Goal: Information Seeking & Learning: Learn about a topic

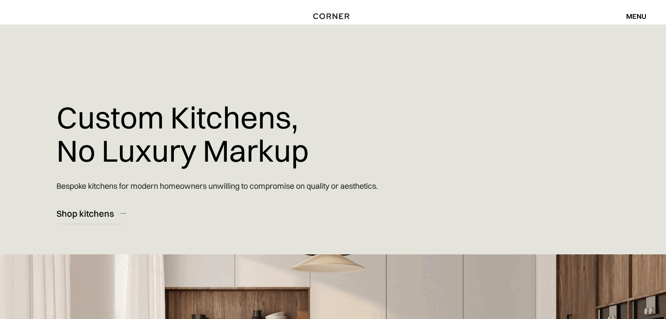
drag, startPoint x: 51, startPoint y: 120, endPoint x: 309, endPoint y: 144, distance: 259.7
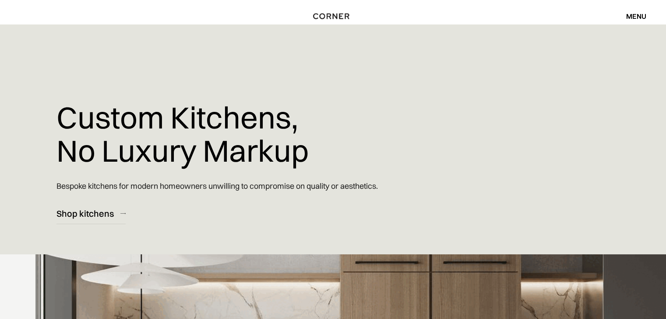
click at [309, 144] on div "Custom Kitchens, No Luxury Markup Bespoke kitchens for modern homeowners unwill…" at bounding box center [333, 258] width 666 height 466
copy h1 "Custom Kitchens, No Luxury Markup"
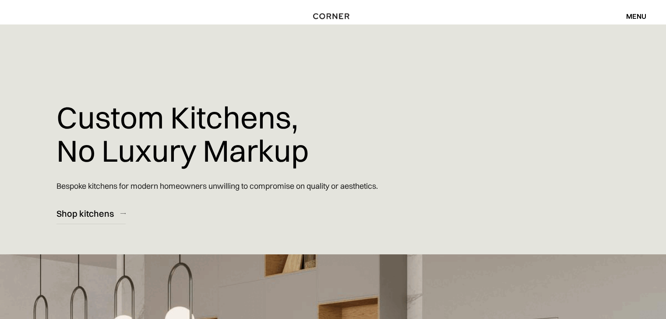
click at [322, 159] on div "Custom Kitchens, No Luxury Markup Bespoke kitchens for modern homeowners unwill…" at bounding box center [248, 125] width 384 height 200
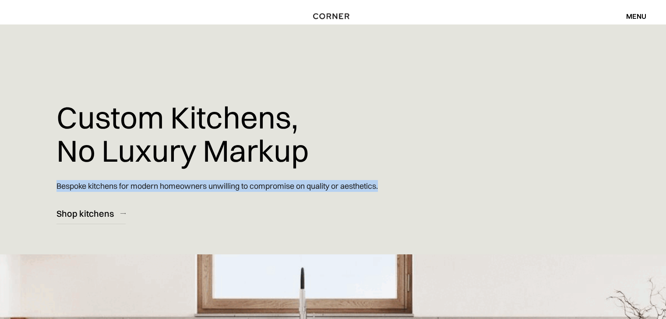
drag, startPoint x: 401, startPoint y: 182, endPoint x: 55, endPoint y: 182, distance: 345.7
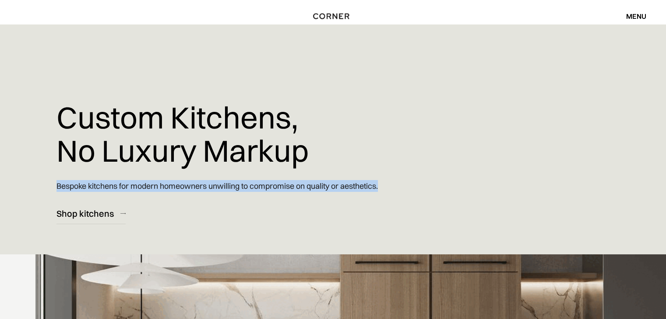
click at [55, 182] on div "Custom Kitchens, No Luxury Markup Bespoke kitchens for modern homeowners unwill…" at bounding box center [333, 258] width 666 height 466
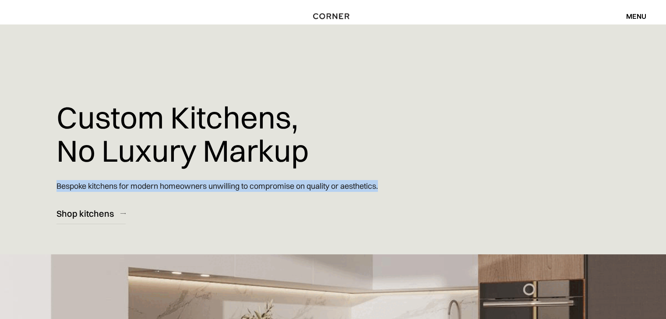
copy font "Bespoke kitchens for modern homeowners unwilling to compromise on quality or ae…"
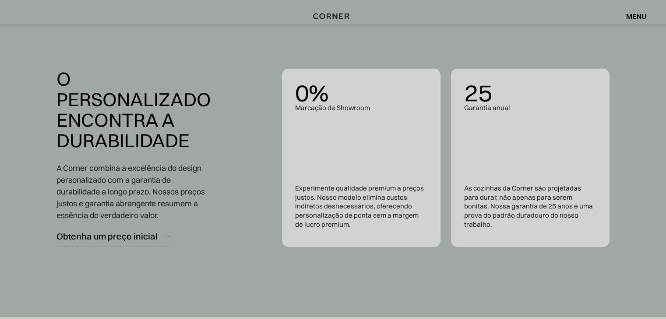
scroll to position [3413, 0]
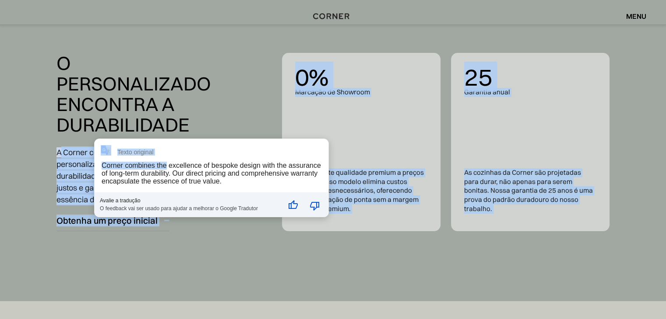
drag, startPoint x: 62, startPoint y: 159, endPoint x: 165, endPoint y: 163, distance: 102.9
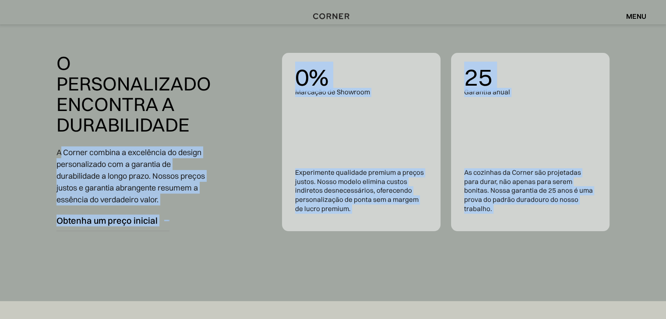
click at [16, 172] on div "O personalizado encontra a durabilidade A Corner combina a excelência do design…" at bounding box center [333, 142] width 666 height 319
click at [18, 169] on div "O personalizado encontra a durabilidade A Corner combina a excelência do design…" at bounding box center [333, 142] width 666 height 319
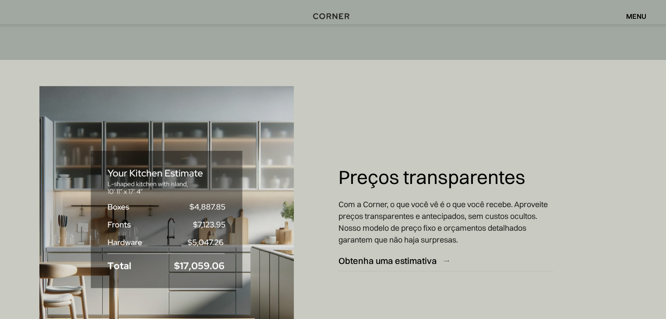
scroll to position [3676, 0]
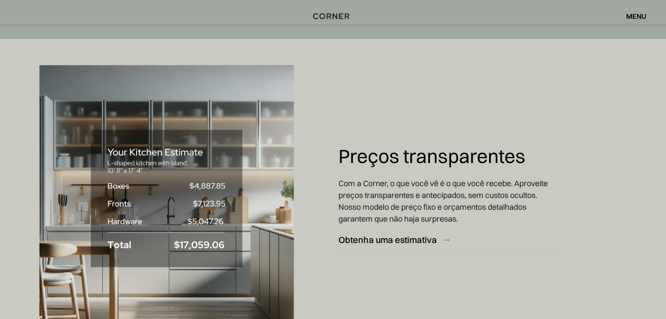
click at [317, 233] on div at bounding box center [166, 198] width 333 height 319
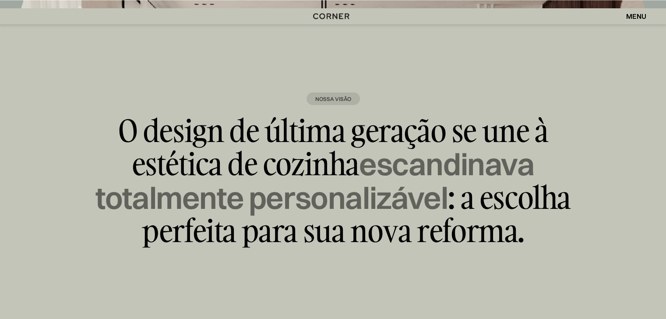
scroll to position [5120, 0]
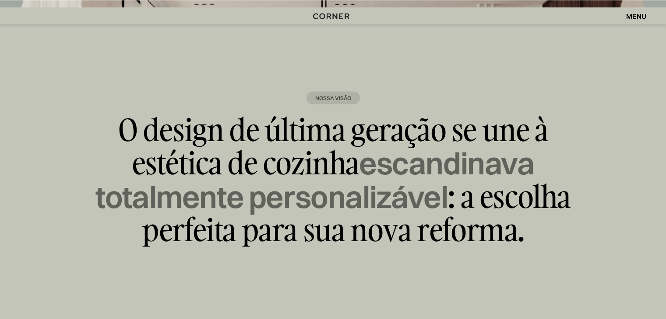
click at [73, 171] on p "O design de última geração se une à estética de cozinha escandinava totalmente …" at bounding box center [332, 179] width 525 height 133
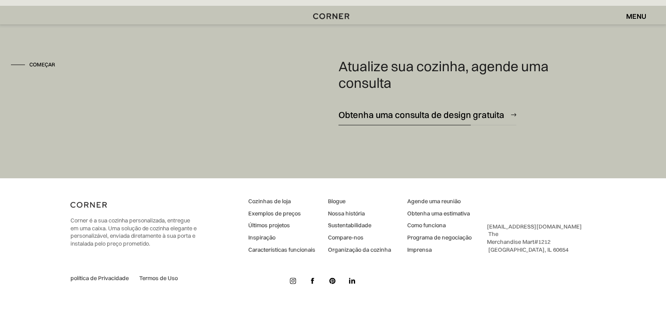
scroll to position [5792, 0]
